Goal: Information Seeking & Learning: Find specific page/section

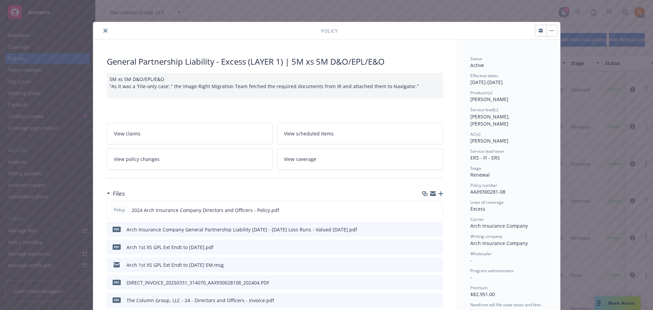
scroll to position [34, 0]
click at [101, 31] on button "close" at bounding box center [105, 31] width 8 height 8
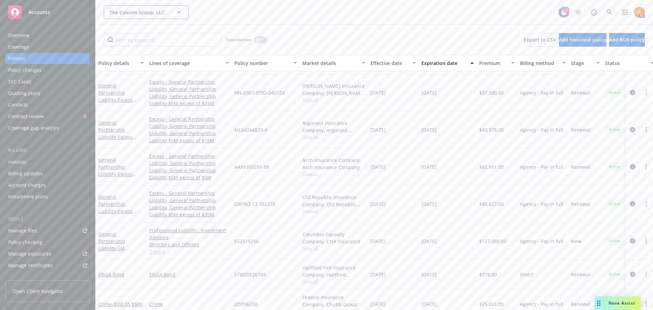
click at [136, 12] on span "The Column Group, LLC" at bounding box center [139, 12] width 59 height 7
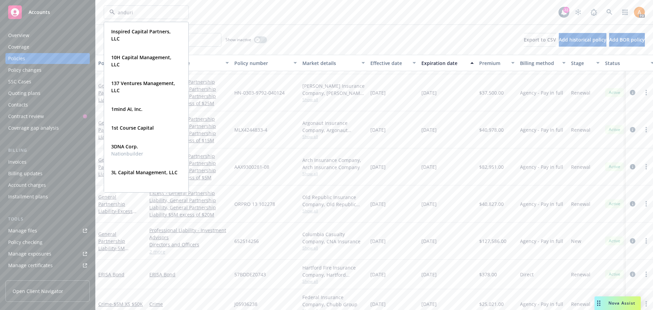
type input "anduril"
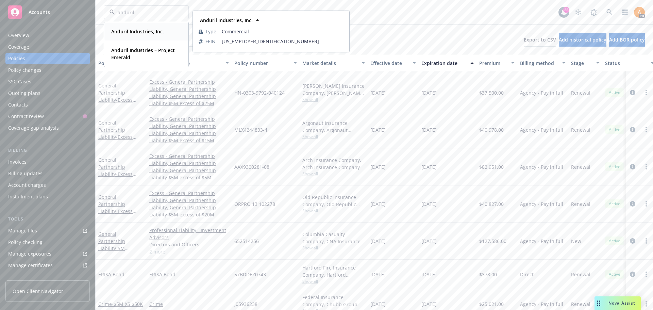
click at [121, 29] on strong "Anduril Industries, Inc." at bounding box center [137, 31] width 53 height 6
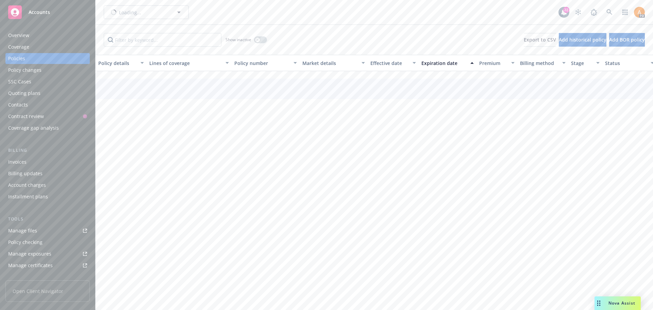
scroll to position [33, 0]
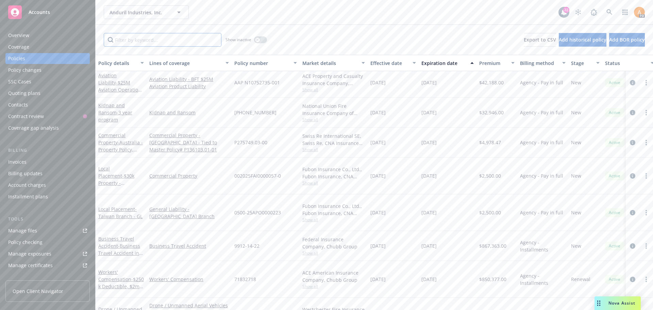
click at [172, 41] on input "Filter by keyword..." at bounding box center [163, 40] width 118 height 14
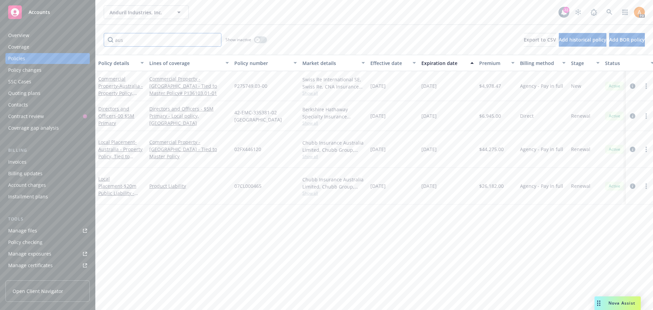
scroll to position [0, 0]
type input "aus"
click at [108, 145] on span "- Australia - Property Policy, Tied to Master" at bounding box center [120, 153] width 44 height 28
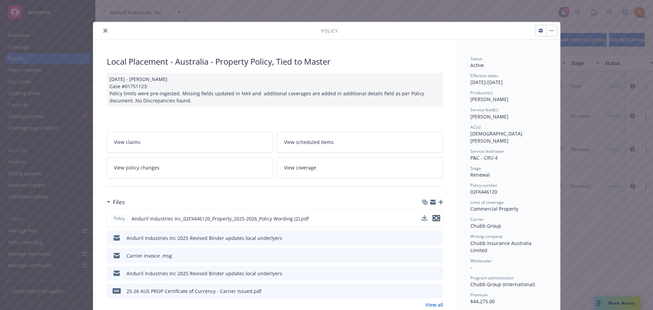
click at [434, 218] on icon "preview file" at bounding box center [436, 218] width 6 height 5
click at [103, 29] on icon "close" at bounding box center [105, 31] width 4 height 4
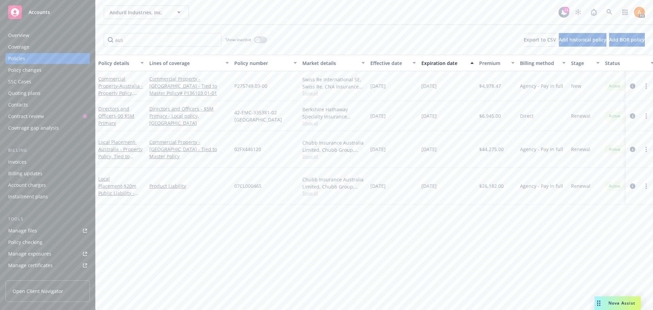
click at [103, 31] on div "aus Show inactive Export to CSV Add historical policy Add BOR policy" at bounding box center [374, 40] width 557 height 30
click at [127, 183] on span "- $20m Public Liability - [GEOGRAPHIC_DATA]" at bounding box center [119, 197] width 43 height 28
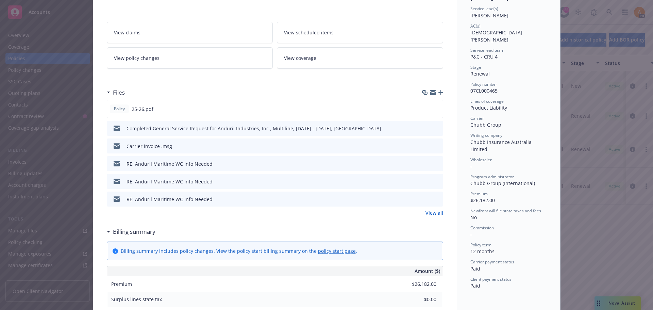
scroll to position [102, 0]
click at [434, 107] on icon "preview file" at bounding box center [436, 107] width 6 height 5
